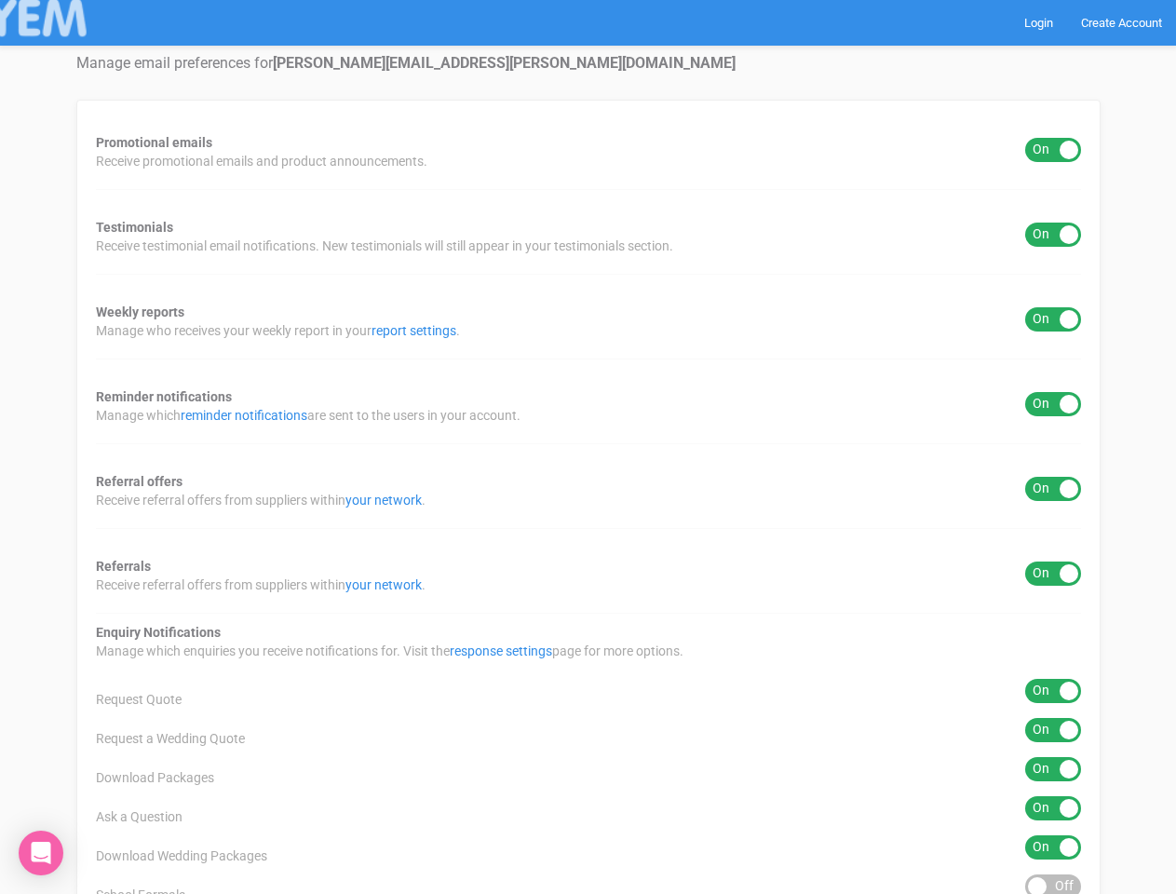
click at [587, 447] on div "Promotional emails ON OFF Receive promotional emails and product announcements.…" at bounding box center [588, 751] width 1024 height 1302
click at [1053, 150] on div "ON OFF" at bounding box center [1053, 150] width 56 height 24
click at [1053, 235] on div "ON OFF" at bounding box center [1053, 235] width 56 height 24
click at [1053, 319] on div "ON OFF" at bounding box center [1053, 319] width 56 height 24
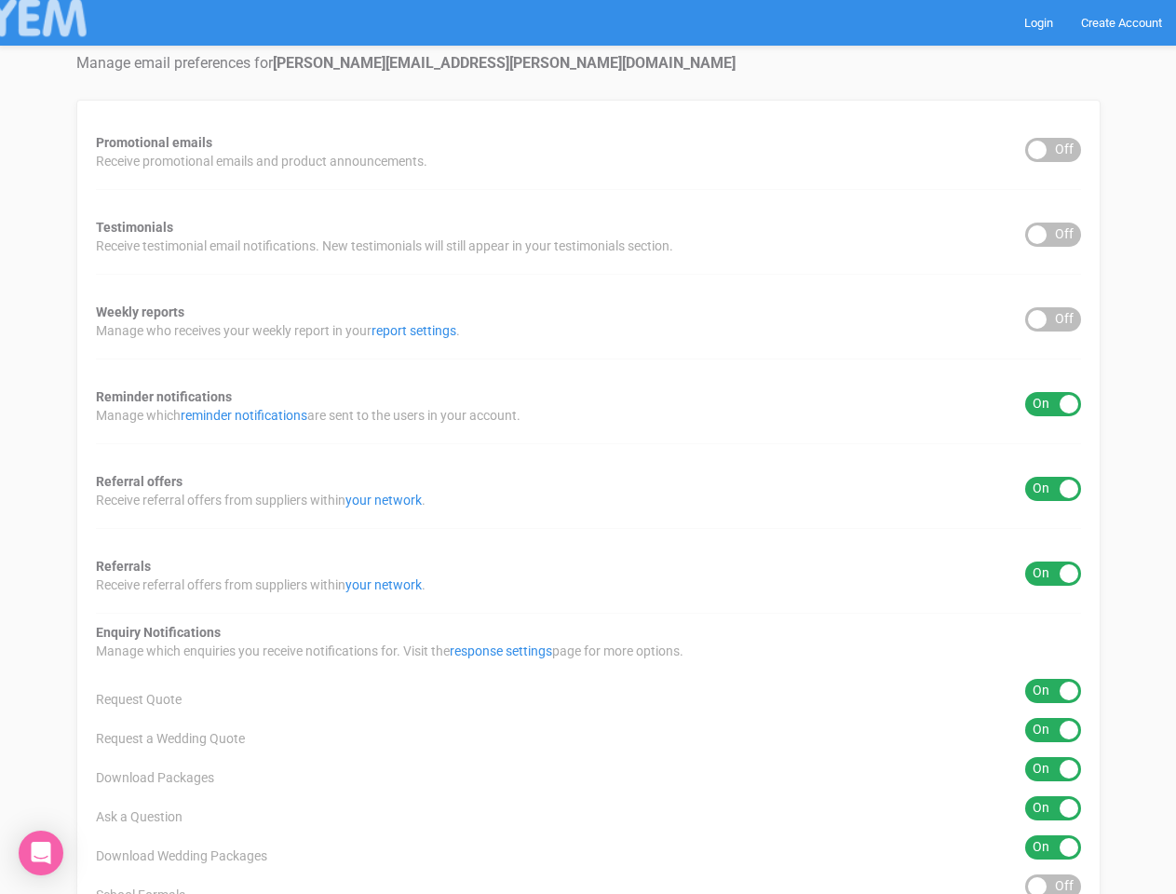
click at [1053, 404] on div "ON OFF" at bounding box center [1053, 404] width 56 height 24
click at [1053, 489] on div "ON OFF" at bounding box center [1053, 489] width 56 height 24
click at [1053, 573] on div "ON OFF" at bounding box center [1053, 573] width 56 height 24
click at [1053, 691] on div "ON OFF" at bounding box center [1053, 691] width 56 height 24
click at [1053, 730] on div "ON OFF" at bounding box center [1053, 730] width 56 height 24
